Goal: Task Accomplishment & Management: Use online tool/utility

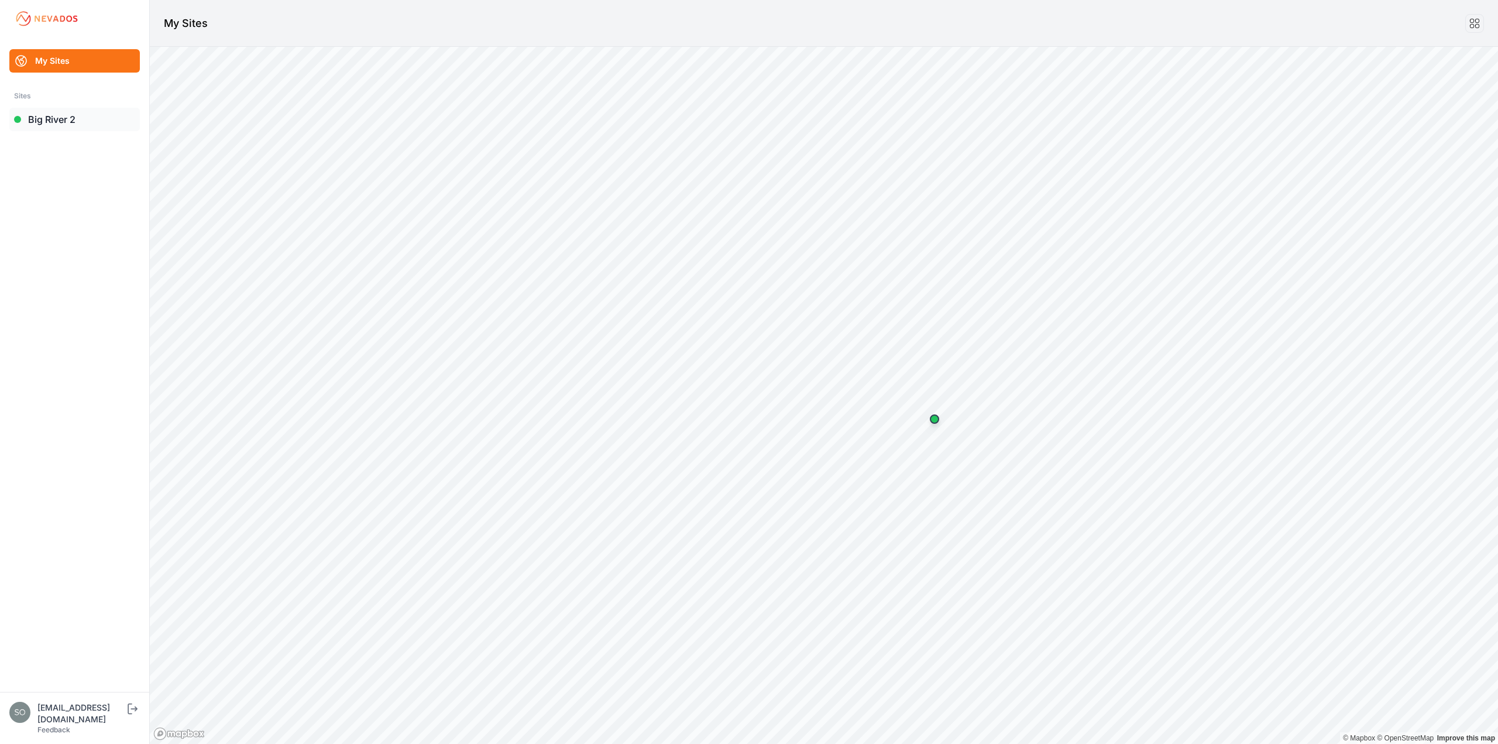
click at [66, 125] on link "Big River 2" at bounding box center [74, 119] width 130 height 23
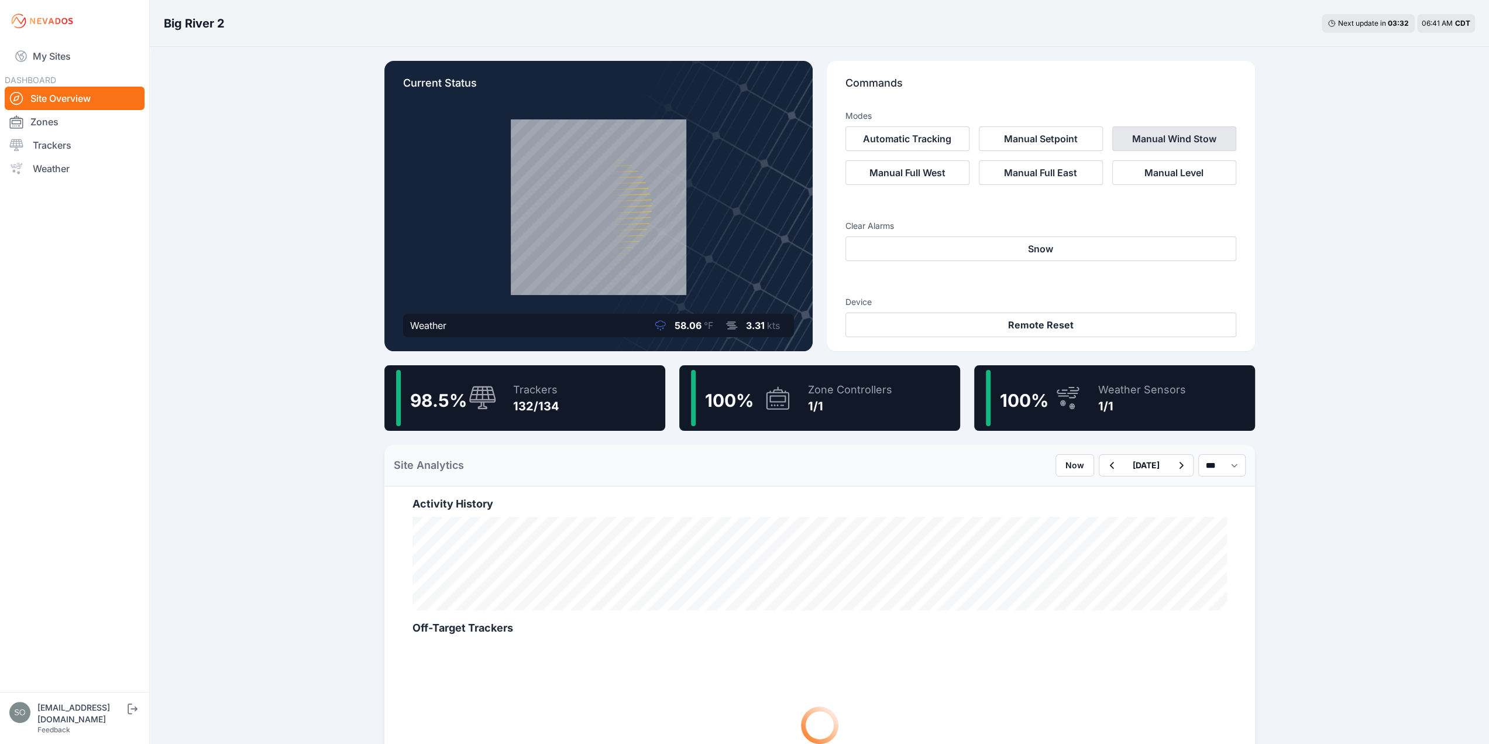
click at [1176, 145] on button "Manual Wind Stow" at bounding box center [1174, 138] width 124 height 25
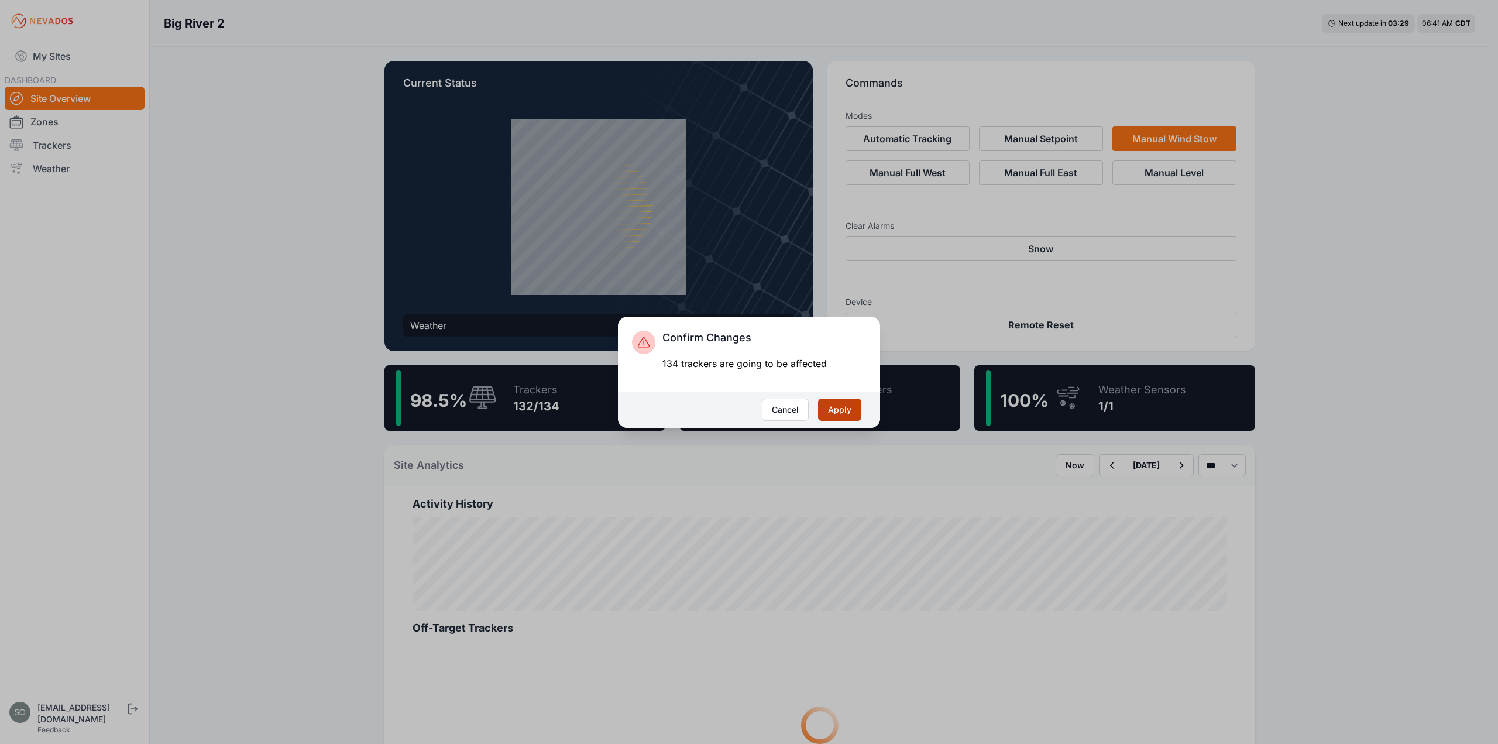
click at [836, 417] on button "Apply" at bounding box center [839, 409] width 43 height 22
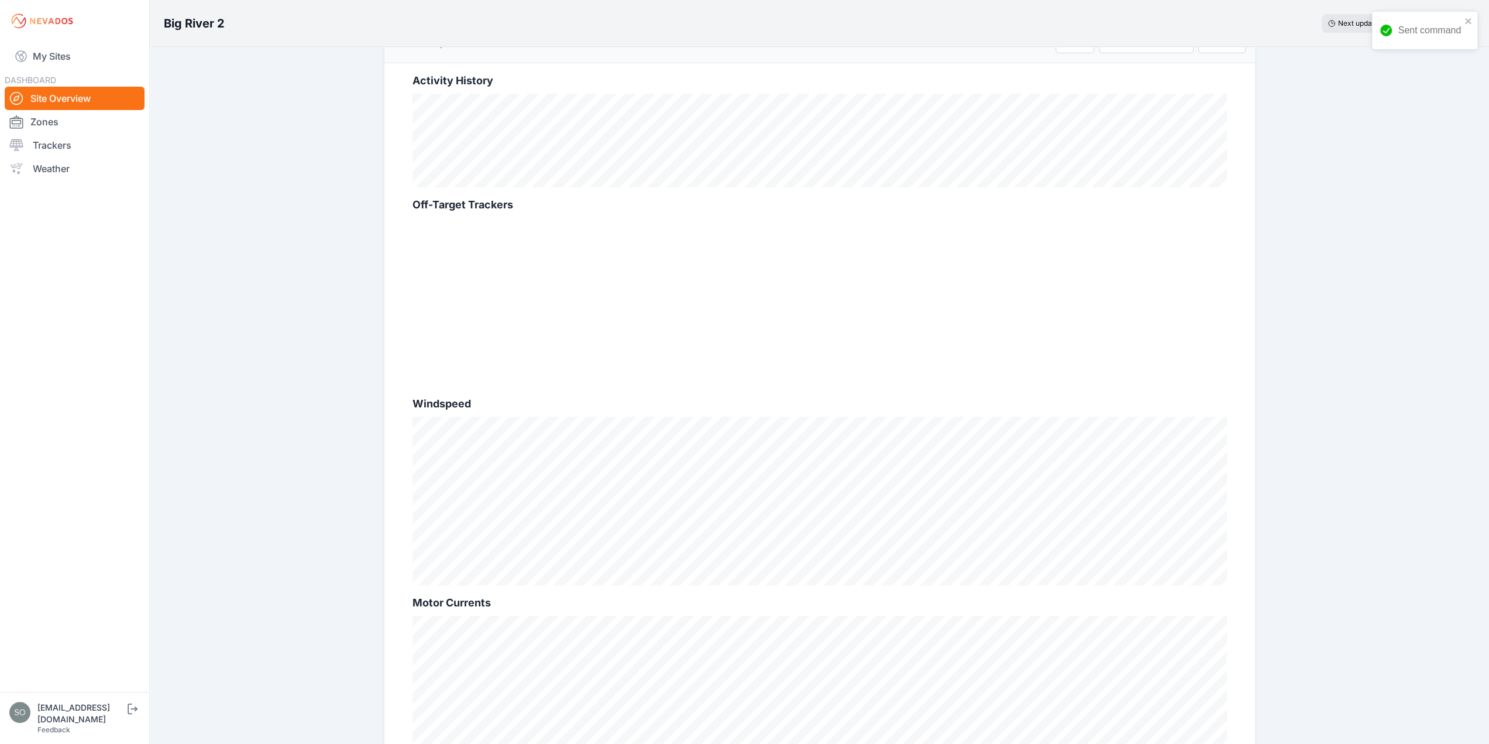
scroll to position [549, 0]
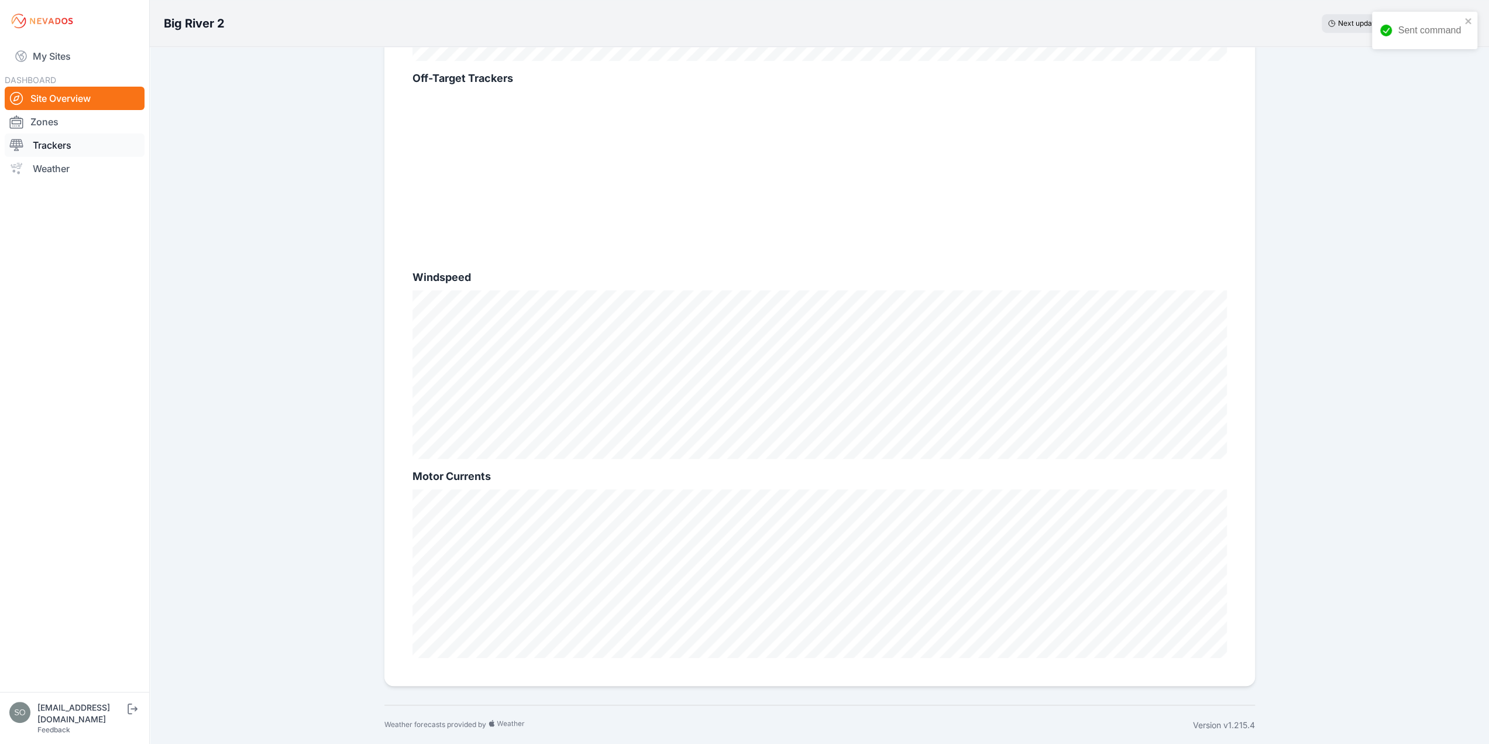
click at [51, 140] on link "Trackers" at bounding box center [75, 144] width 140 height 23
